Goal: Answer question/provide support

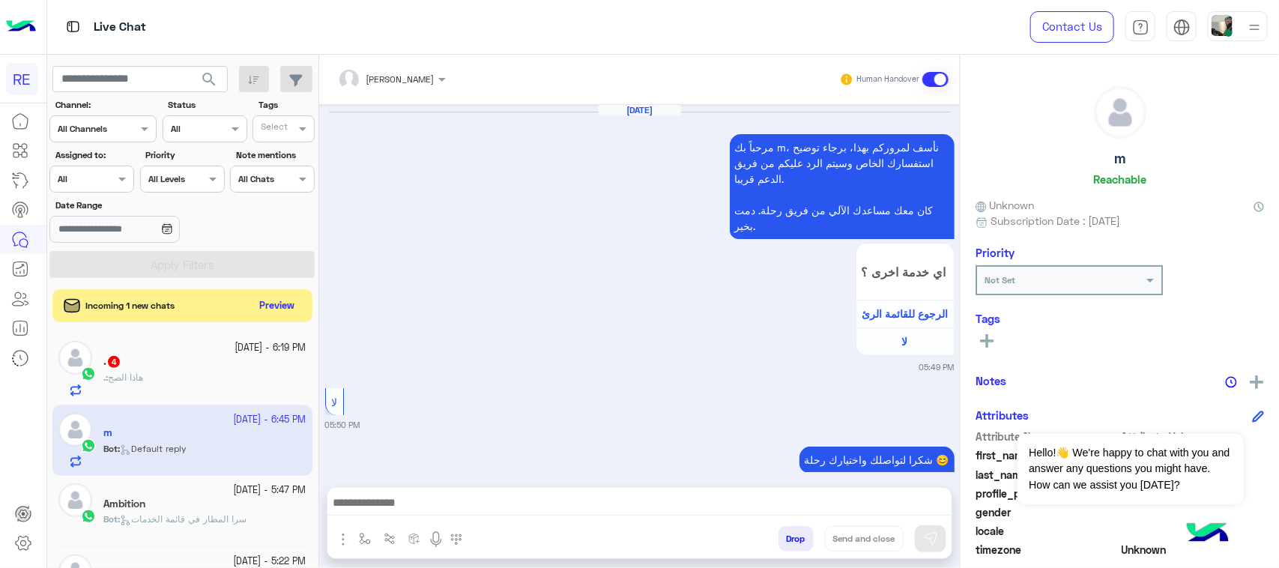
scroll to position [3916, 0]
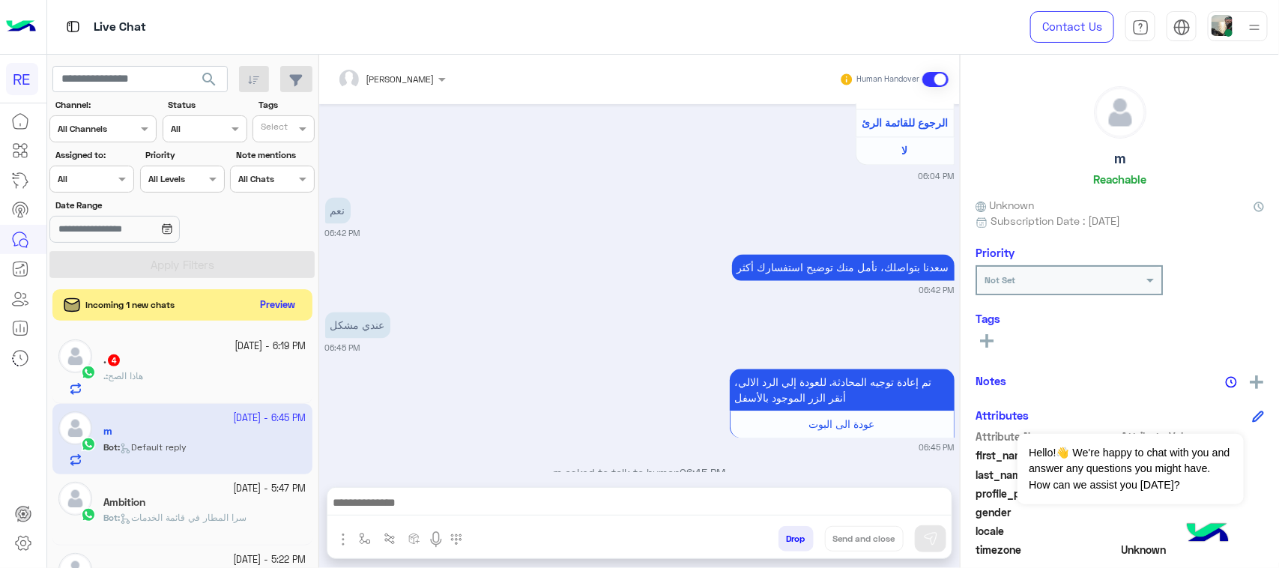
drag, startPoint x: 292, startPoint y: 298, endPoint x: 315, endPoint y: 388, distance: 92.7
click at [315, 388] on div "search Channel: Channel All Channels Status Channel All Tags Select Assigned to…" at bounding box center [182, 314] width 271 height 519
click at [235, 376] on div ". : هاذا الصح" at bounding box center [204, 384] width 203 height 26
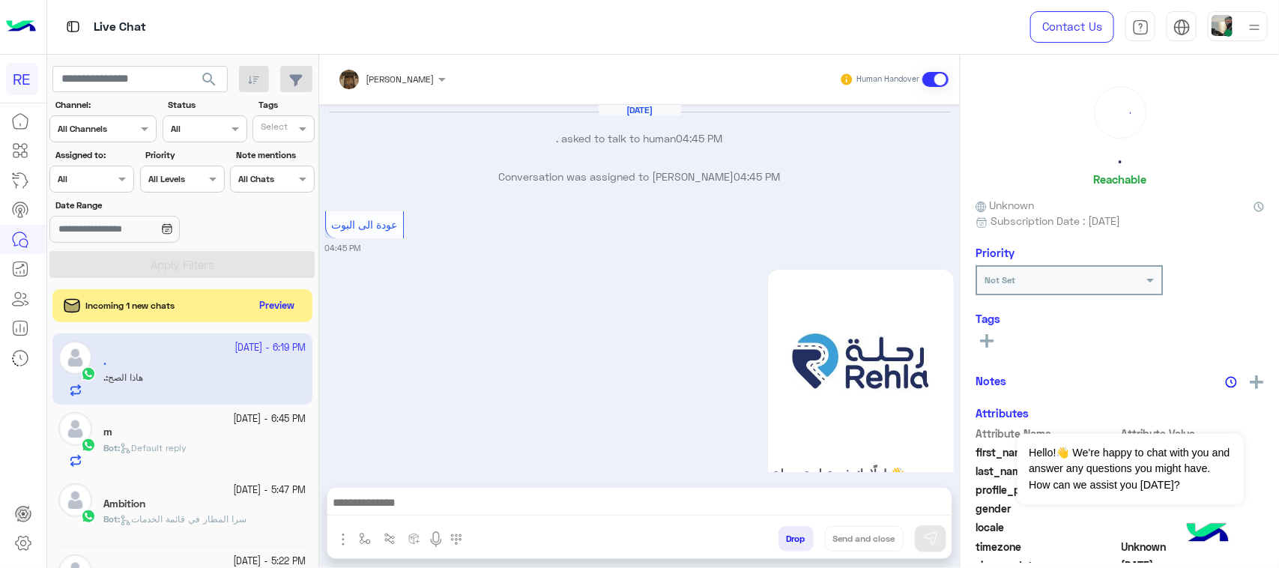
scroll to position [1885, 0]
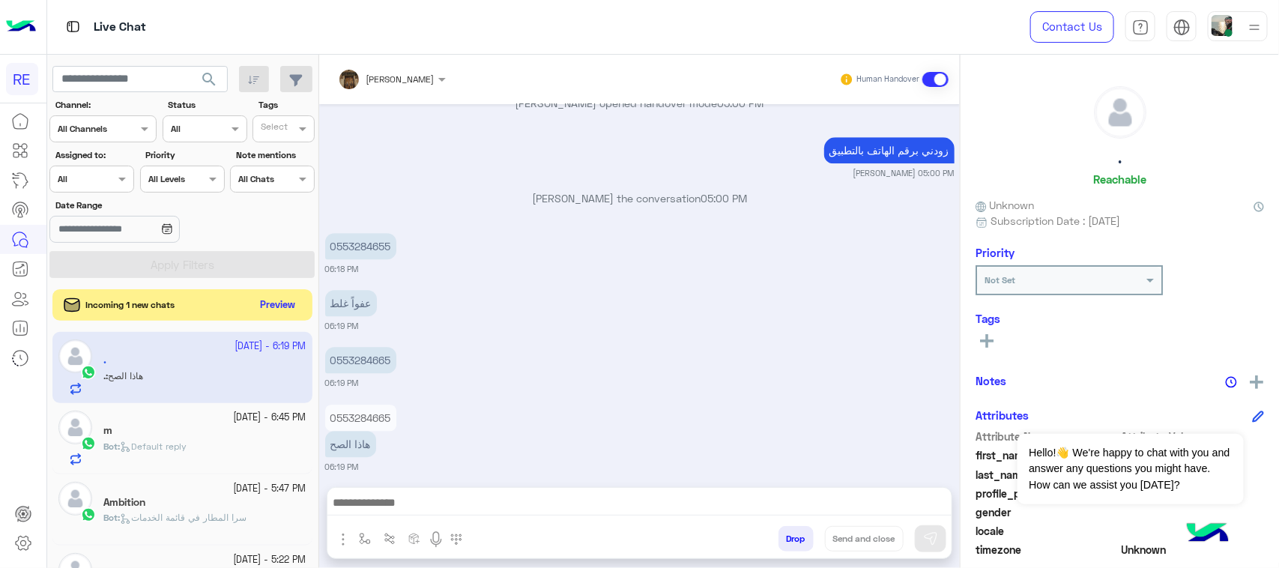
click at [297, 313] on button "Preview" at bounding box center [278, 305] width 46 height 20
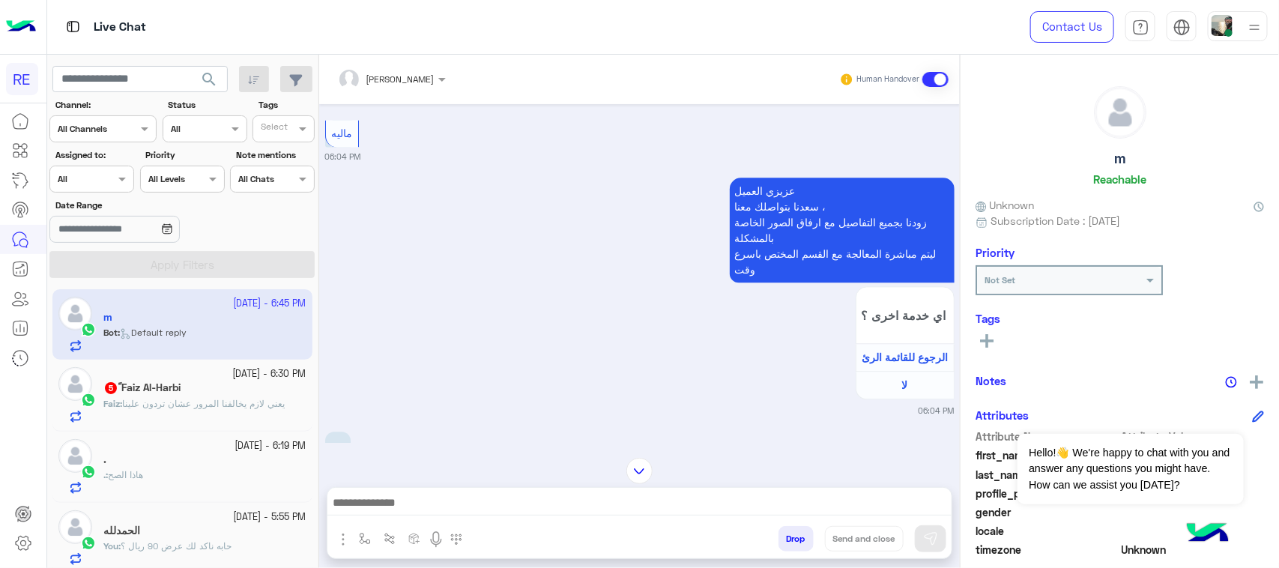
scroll to position [1495, 0]
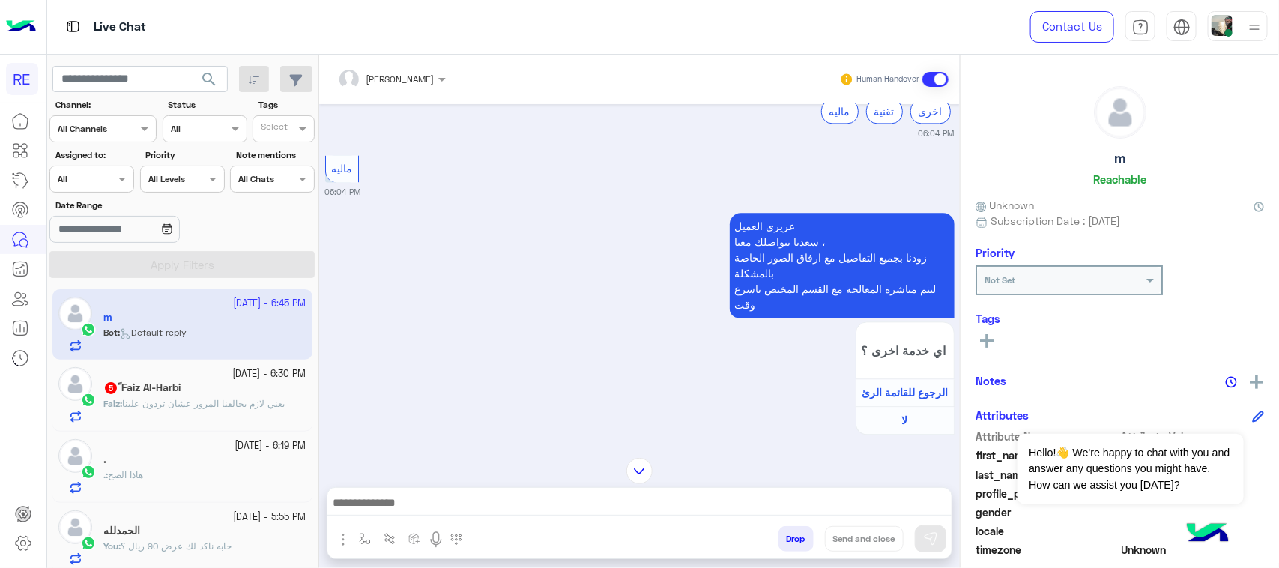
click at [245, 399] on span "يعني لازم يخالفنا المرور عشان تردون علينا" at bounding box center [203, 403] width 163 height 11
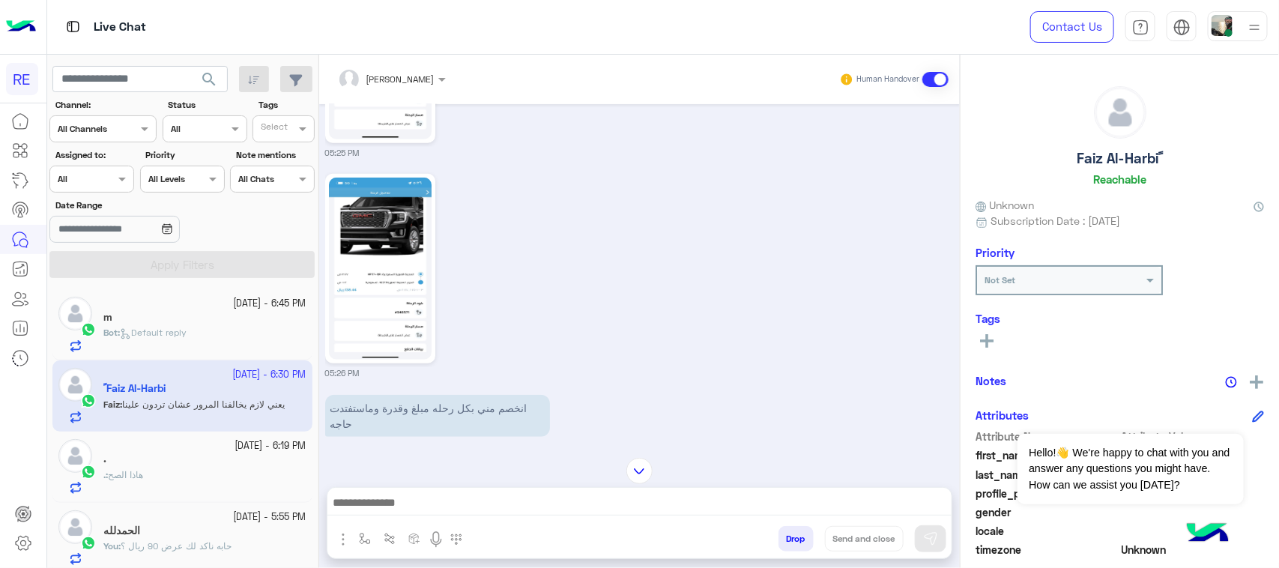
scroll to position [570, 0]
